Goal: Find specific page/section: Find specific page/section

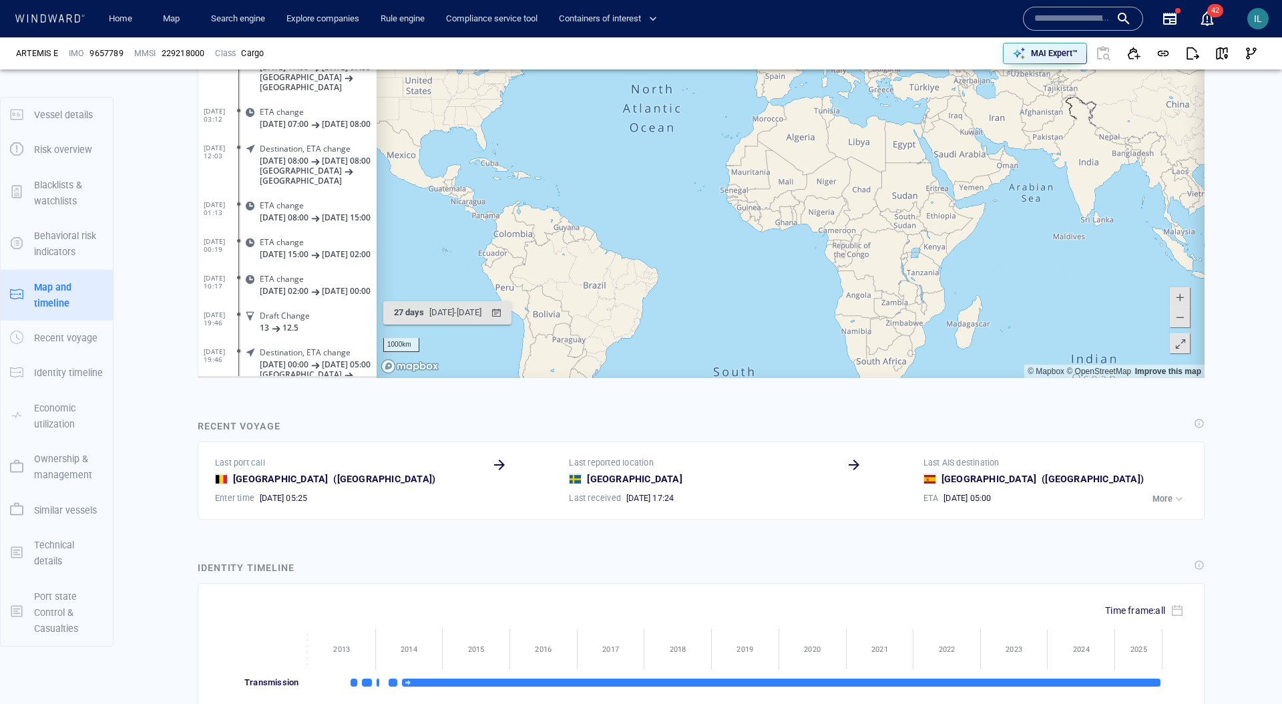
scroll to position [193122, 0]
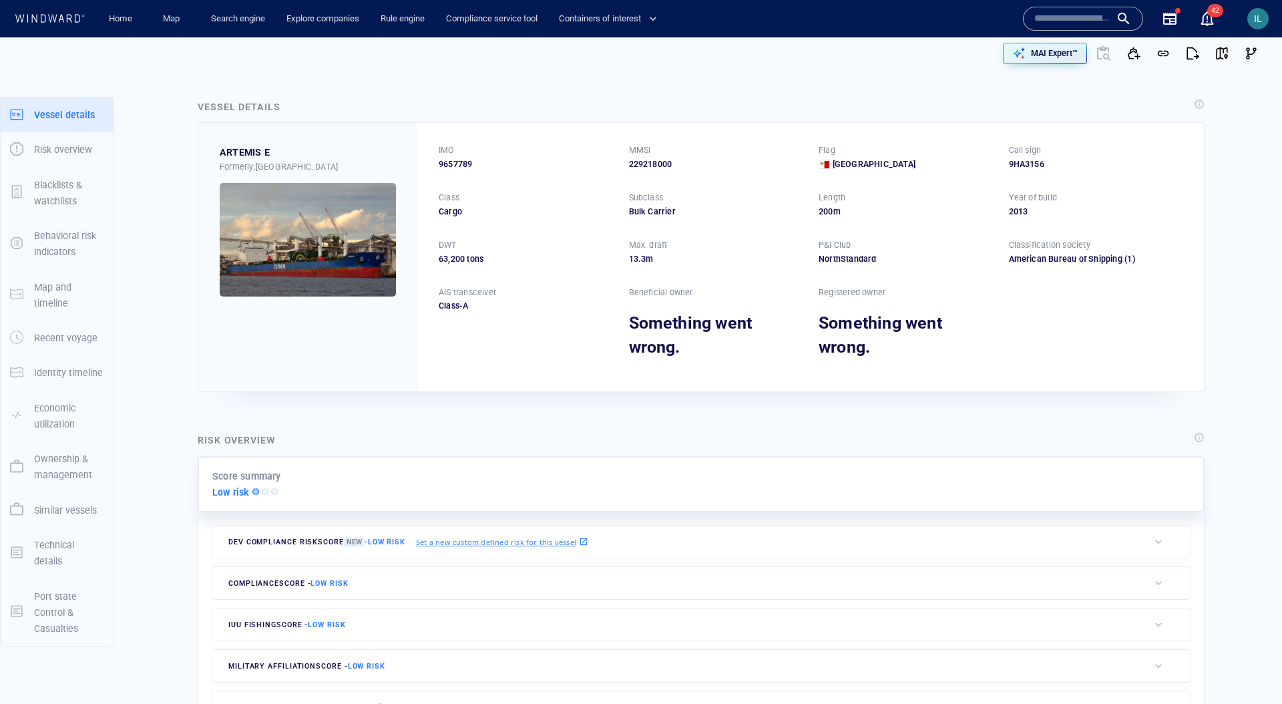
click at [624, 209] on div "IMO 9657789 MMSI 229218000 Flag Malta Call sign 9HA3156 Class Cargo Subclass Bu…" at bounding box center [810, 257] width 787 height 268
drag, startPoint x: 624, startPoint y: 209, endPoint x: 694, endPoint y: 212, distance: 70.2
click at [694, 212] on div "IMO 9657789 MMSI 229218000 Flag Malta Call sign 9HA3156 Class Cargo Subclass Bu…" at bounding box center [810, 257] width 787 height 268
